Goal: Task Accomplishment & Management: Manage account settings

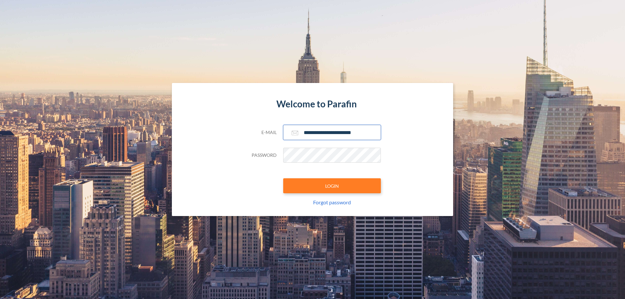
type input "**********"
click at [332, 186] on button "LOGIN" at bounding box center [332, 185] width 98 height 15
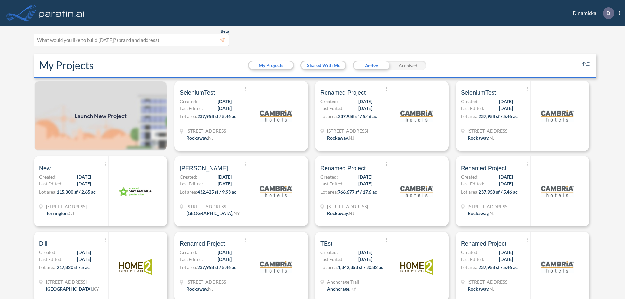
scroll to position [2, 0]
